Goal: Information Seeking & Learning: Learn about a topic

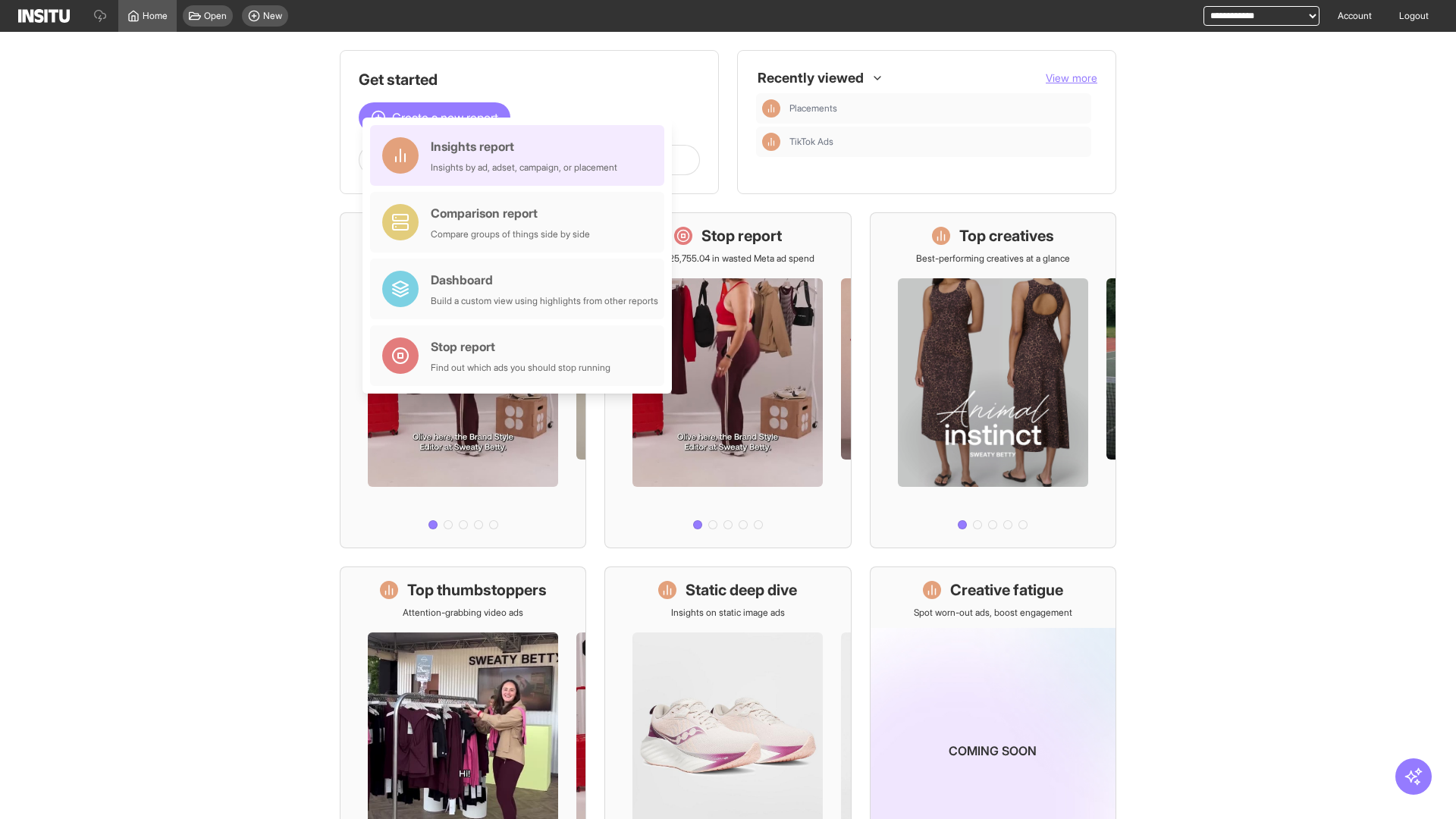
click at [521, 155] on div "Insights report Insights by ad, adset, campaign, or placement" at bounding box center [524, 154] width 187 height 36
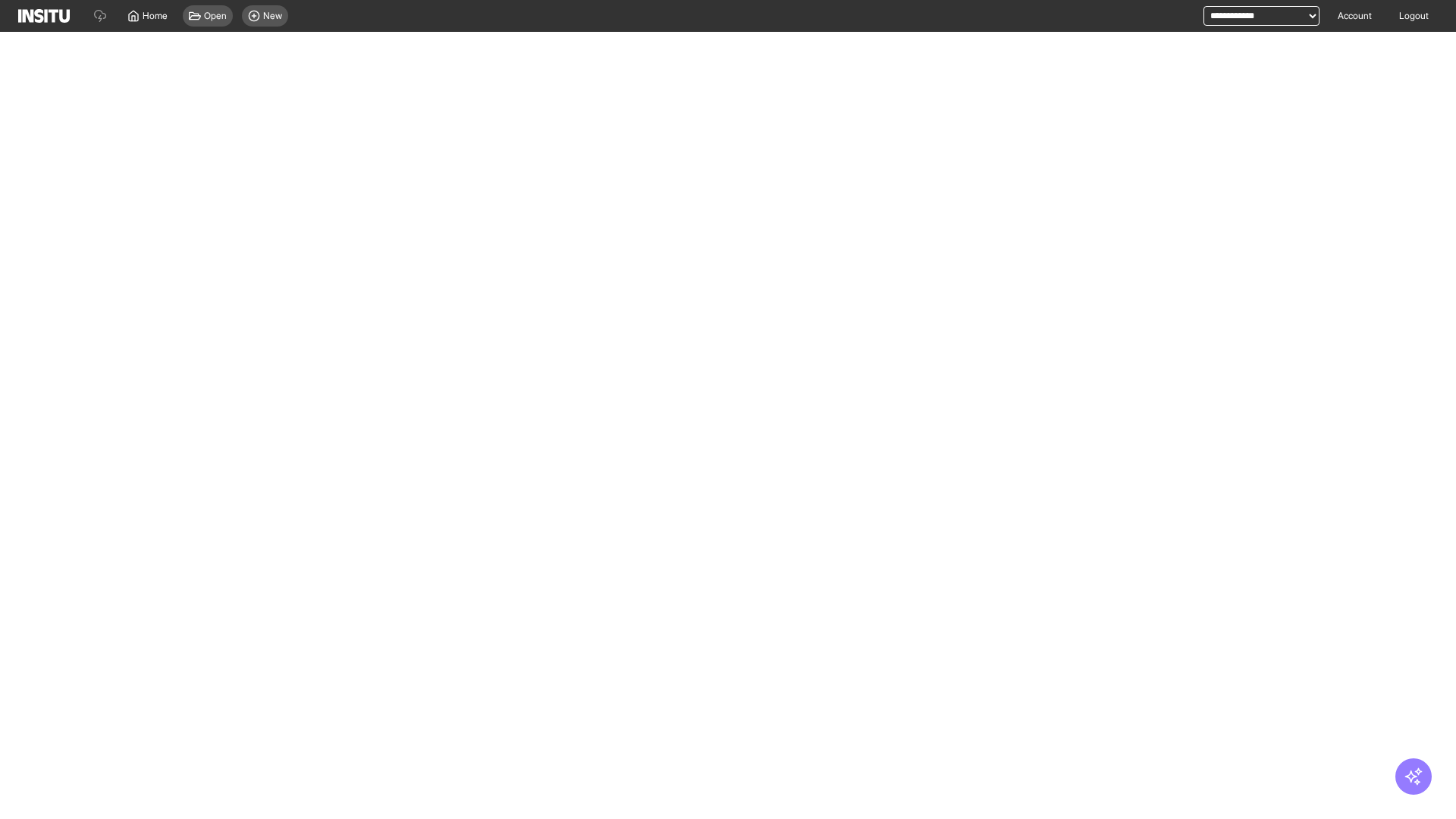
select select "**"
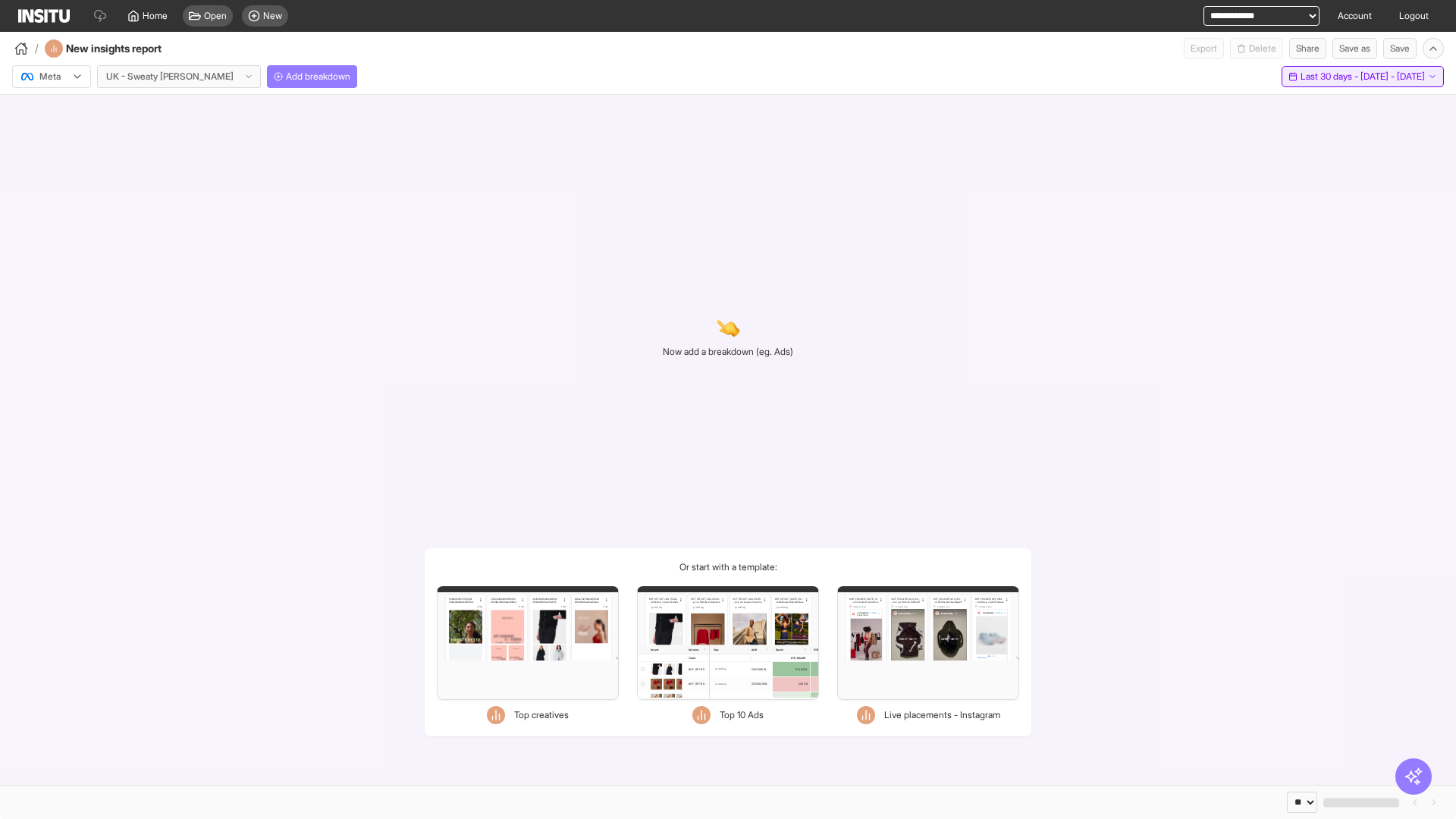
click at [1331, 77] on span "Last 30 days - [DATE] - [DATE]" at bounding box center [1363, 77] width 124 height 12
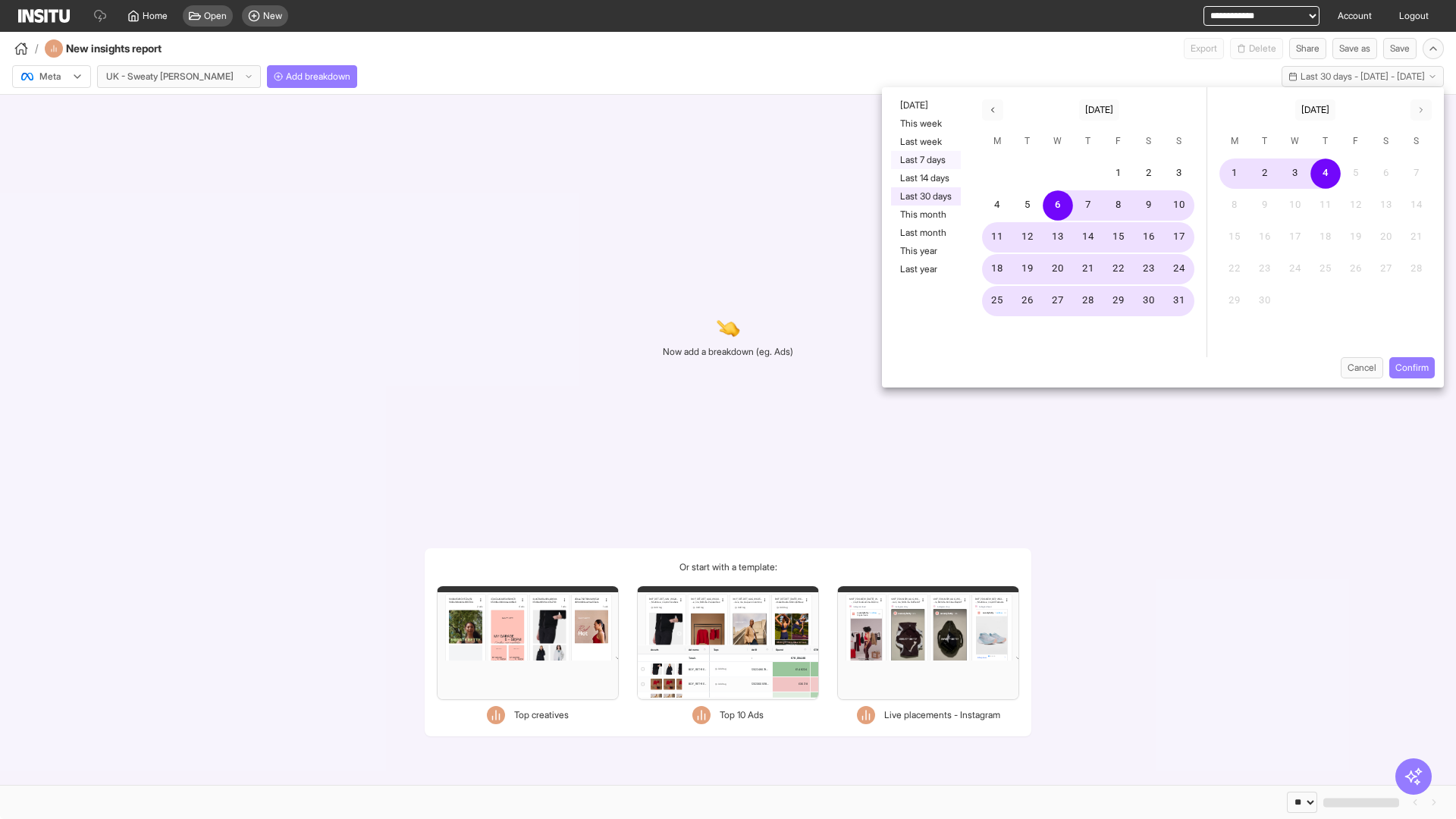
click at [924, 160] on button "Last 7 days" at bounding box center [926, 159] width 70 height 18
